Goal: Transaction & Acquisition: Purchase product/service

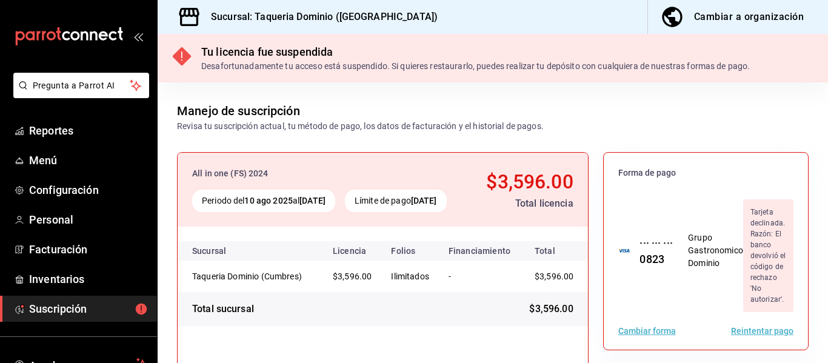
scroll to position [116, 0]
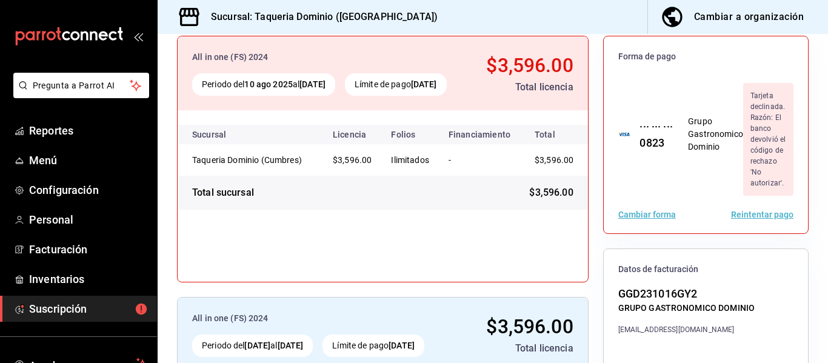
click at [746, 219] on button "Reintentar pago" at bounding box center [762, 214] width 62 height 8
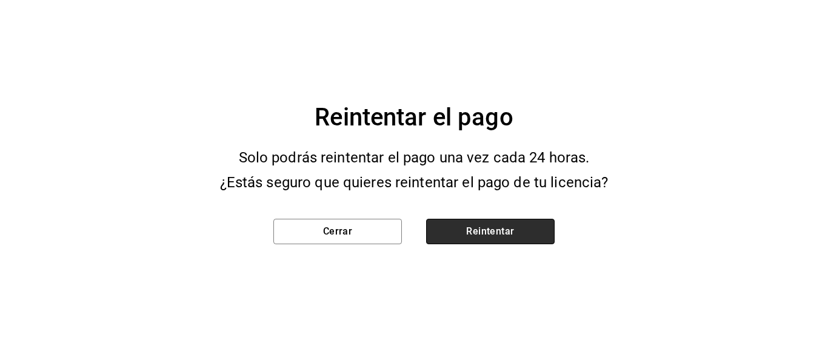
click at [492, 232] on button "Reintentar" at bounding box center [490, 231] width 129 height 25
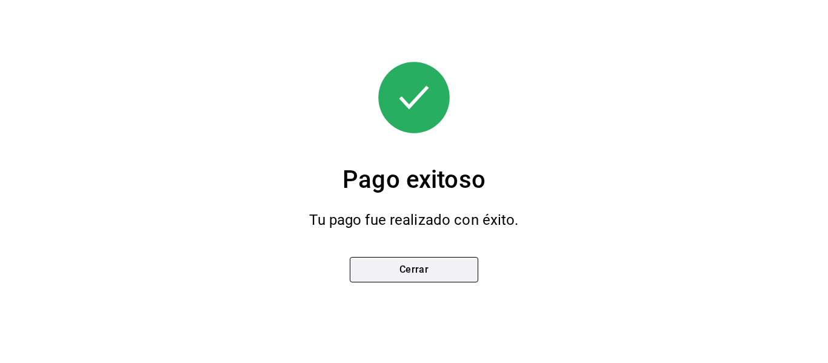
click at [420, 273] on button "Cerrar" at bounding box center [414, 269] width 129 height 25
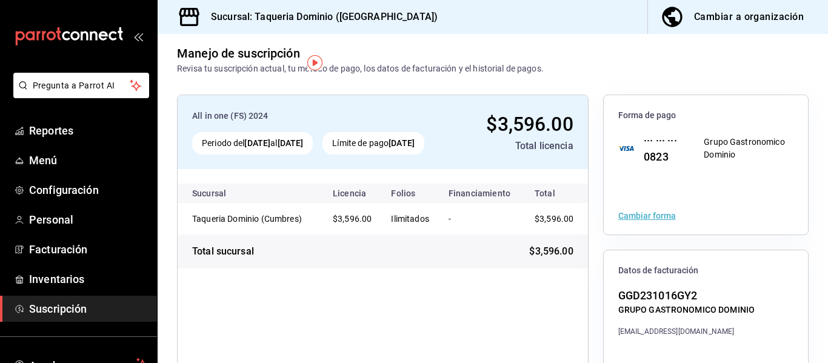
scroll to position [0, 0]
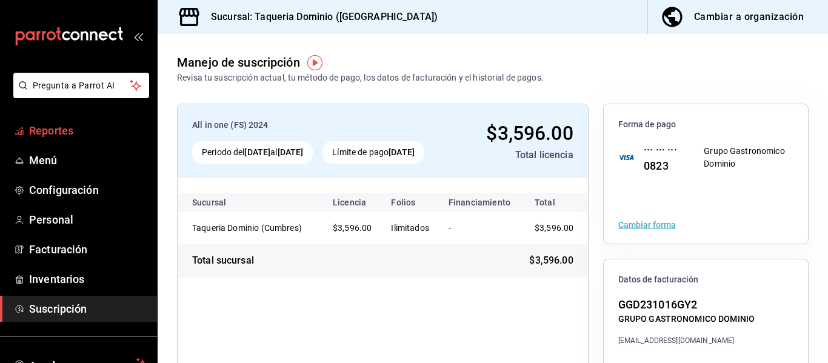
click at [53, 127] on span "Reportes" at bounding box center [88, 130] width 118 height 16
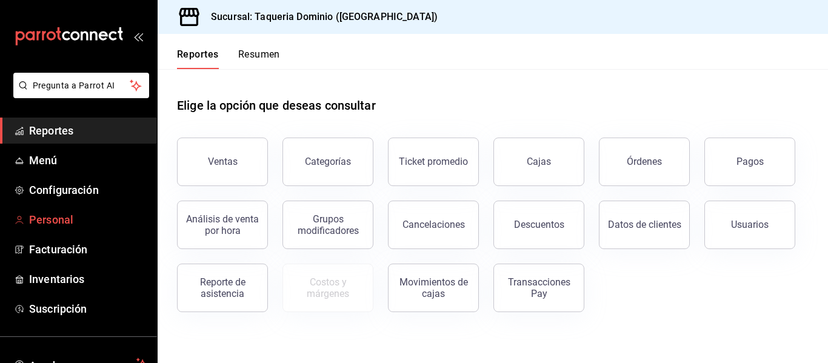
click at [56, 220] on span "Personal" at bounding box center [88, 220] width 118 height 16
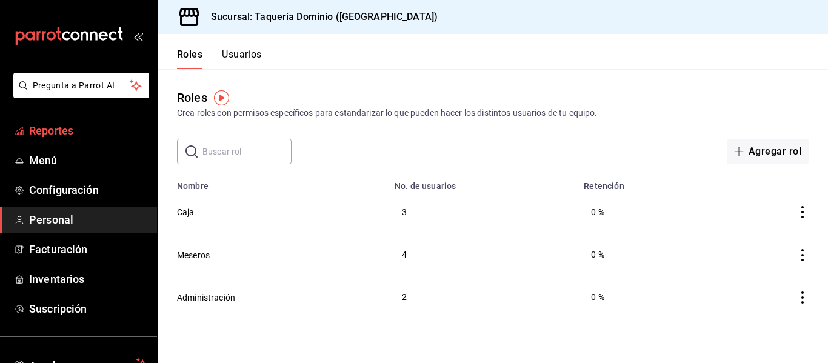
click at [61, 130] on span "Reportes" at bounding box center [88, 130] width 118 height 16
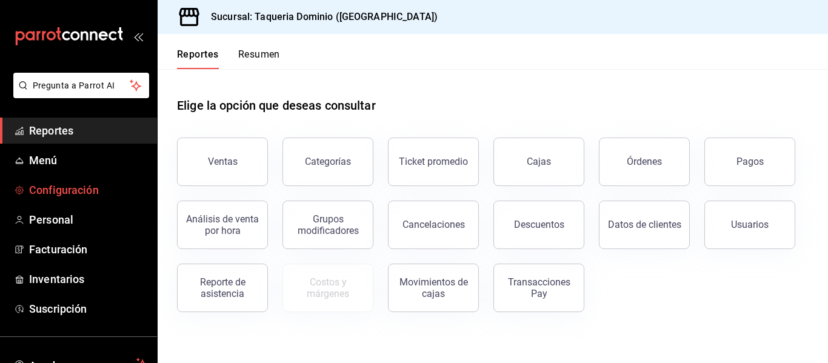
click at [56, 199] on link "Configuración" at bounding box center [78, 190] width 157 height 26
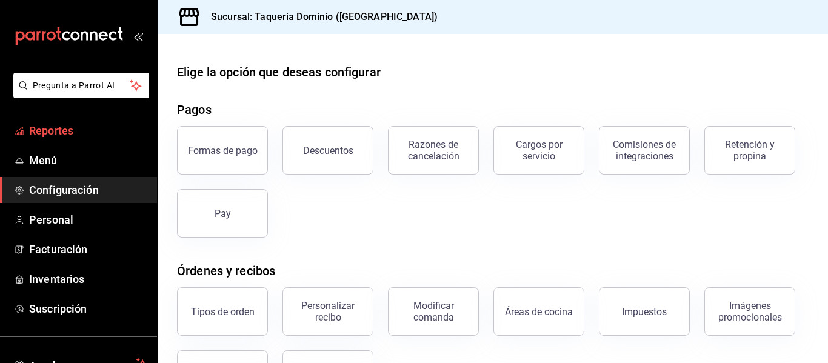
click at [70, 128] on span "Reportes" at bounding box center [88, 130] width 118 height 16
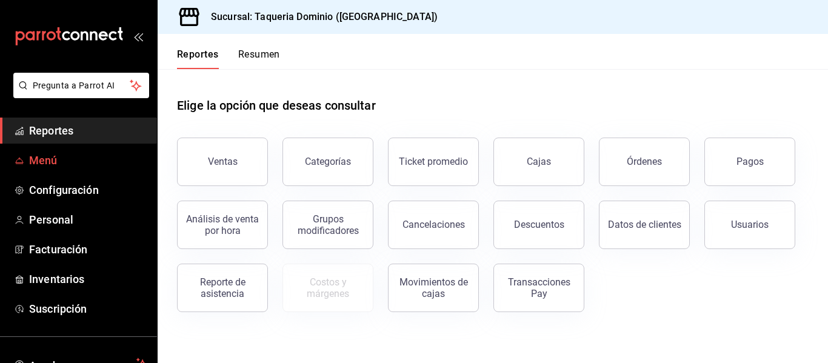
click at [37, 164] on span "Menú" at bounding box center [88, 160] width 118 height 16
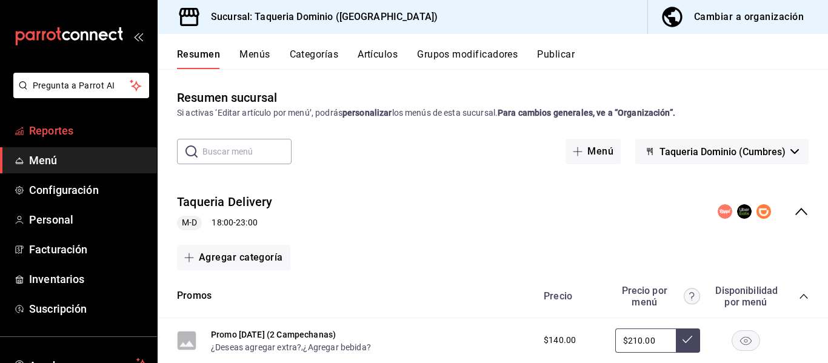
click at [62, 133] on span "Reportes" at bounding box center [88, 130] width 118 height 16
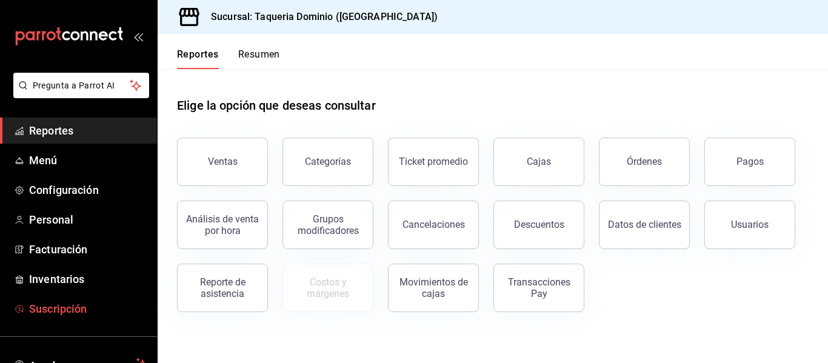
click at [60, 313] on span "Suscripción" at bounding box center [88, 309] width 118 height 16
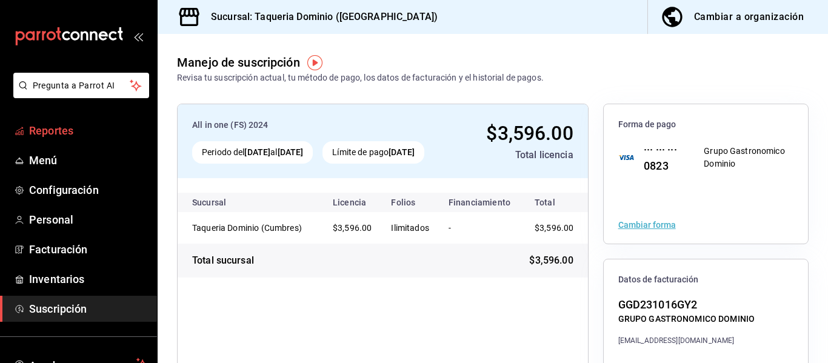
click at [45, 127] on span "Reportes" at bounding box center [88, 130] width 118 height 16
